Goal: Transaction & Acquisition: Download file/media

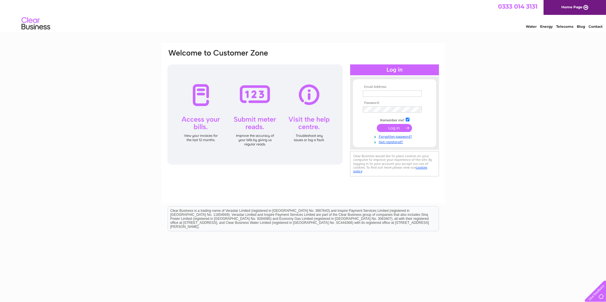
click at [385, 89] on td at bounding box center [394, 93] width 66 height 9
click at [384, 92] on input "text" at bounding box center [391, 93] width 59 height 6
paste input "purchaseledger@atlasfm.com"
type input "purchaseledger@atlasfm.com"
click at [394, 127] on input "submit" at bounding box center [393, 128] width 35 height 8
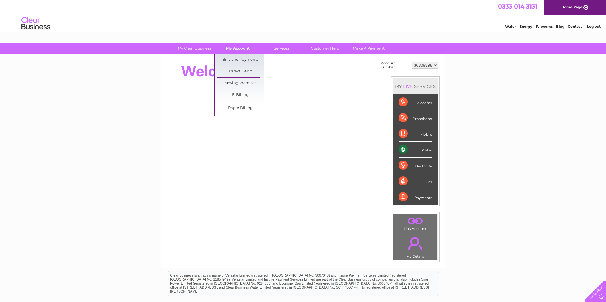
click at [241, 46] on link "My Account" at bounding box center [237, 48] width 47 height 11
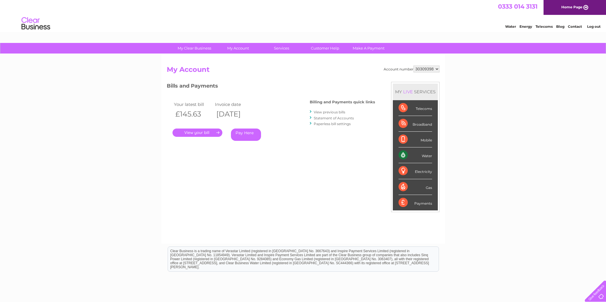
click at [334, 112] on link "View previous bills" at bounding box center [329, 112] width 31 height 4
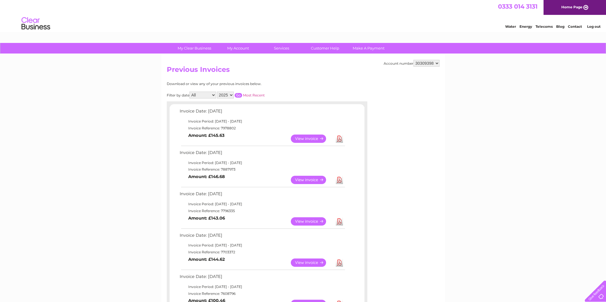
click at [336, 220] on link "Download" at bounding box center [339, 221] width 7 height 8
click at [338, 179] on link "Download" at bounding box center [339, 180] width 7 height 8
click at [337, 137] on link "Download" at bounding box center [339, 139] width 7 height 8
click at [373, 19] on div "Water Energy Telecoms Blog Contact Log out" at bounding box center [303, 24] width 606 height 19
click at [303, 178] on link "View" at bounding box center [312, 180] width 42 height 8
